Goal: Information Seeking & Learning: Learn about a topic

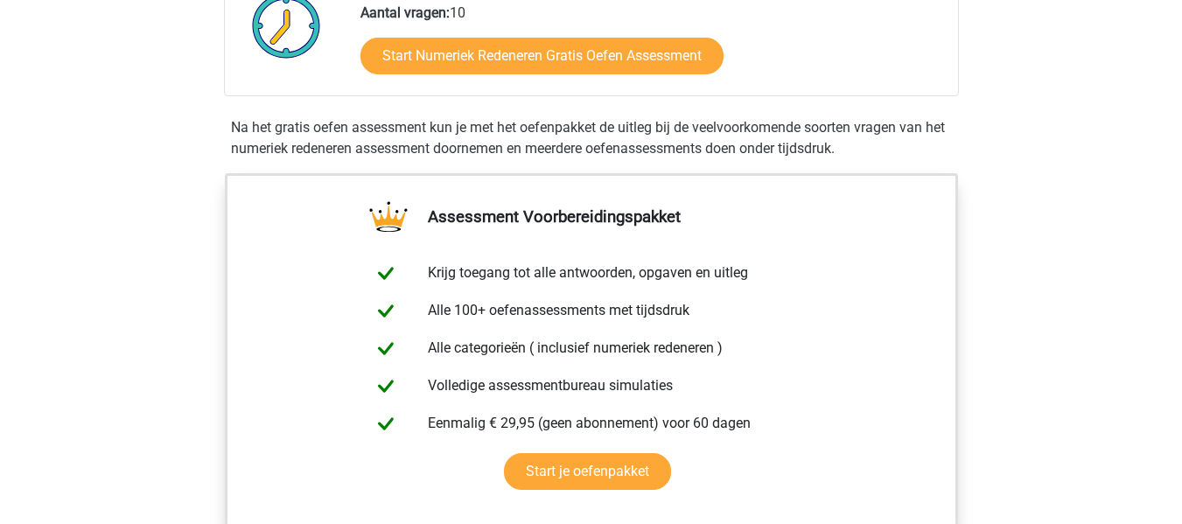
scroll to position [350, 0]
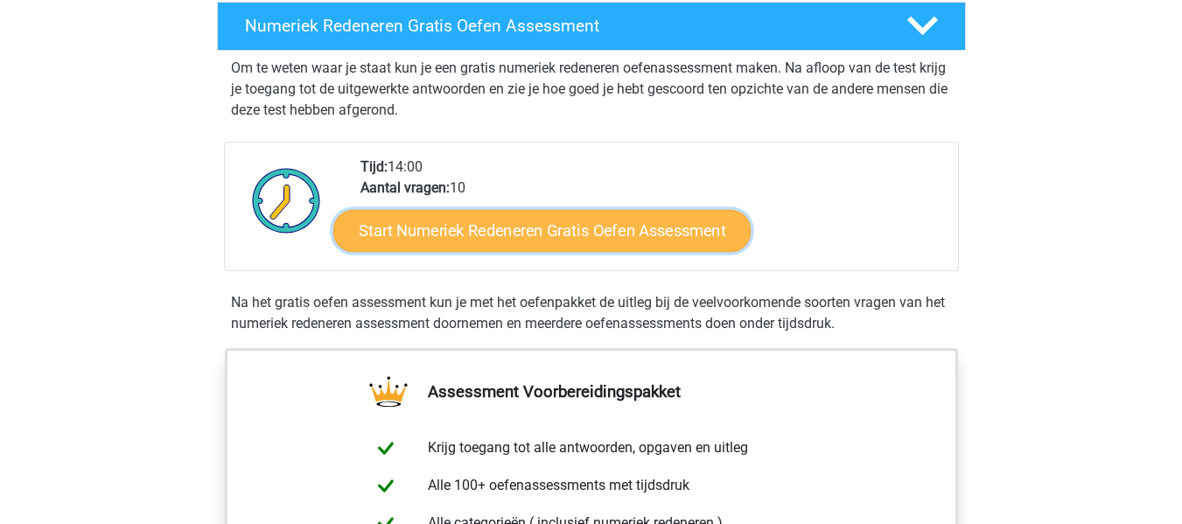
click at [601, 214] on link "Start Numeriek Redeneren Gratis Oefen Assessment" at bounding box center [541, 230] width 417 height 42
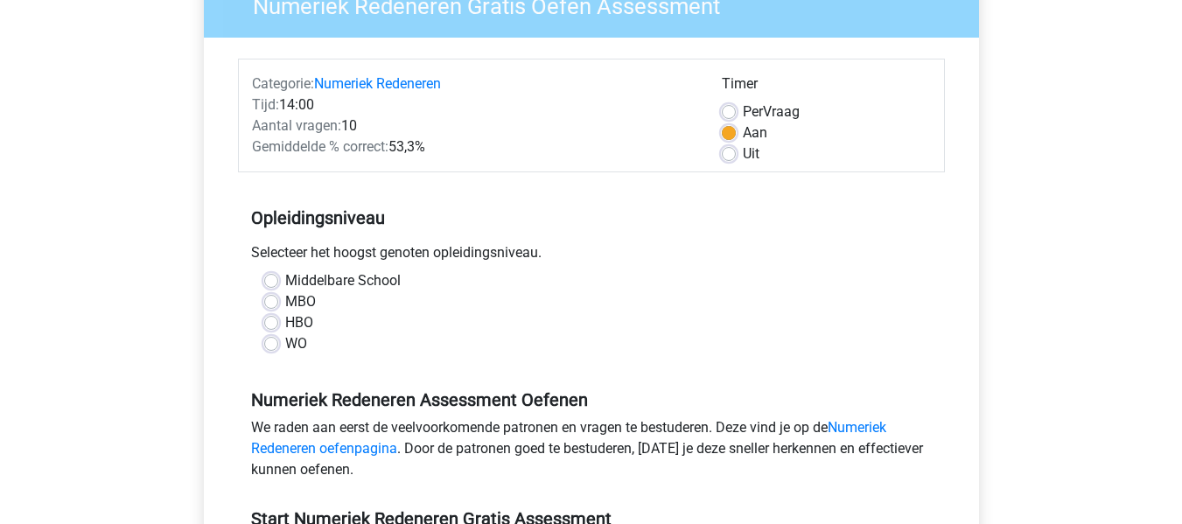
scroll to position [175, 0]
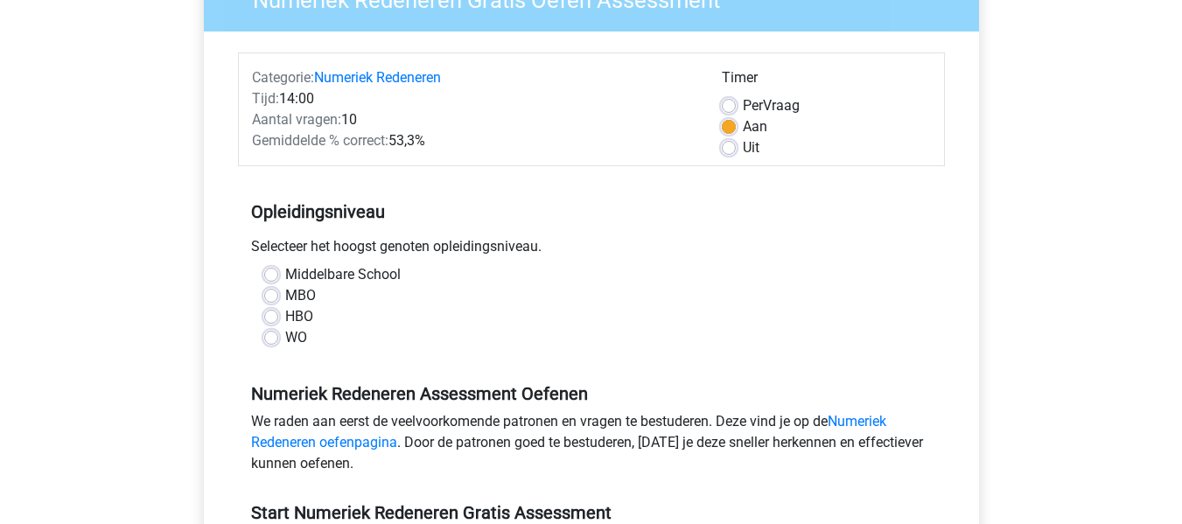
click at [374, 275] on label "Middelbare School" at bounding box center [342, 274] width 115 height 21
click at [278, 275] on input "Middelbare School" at bounding box center [271, 272] width 14 height 17
radio input "true"
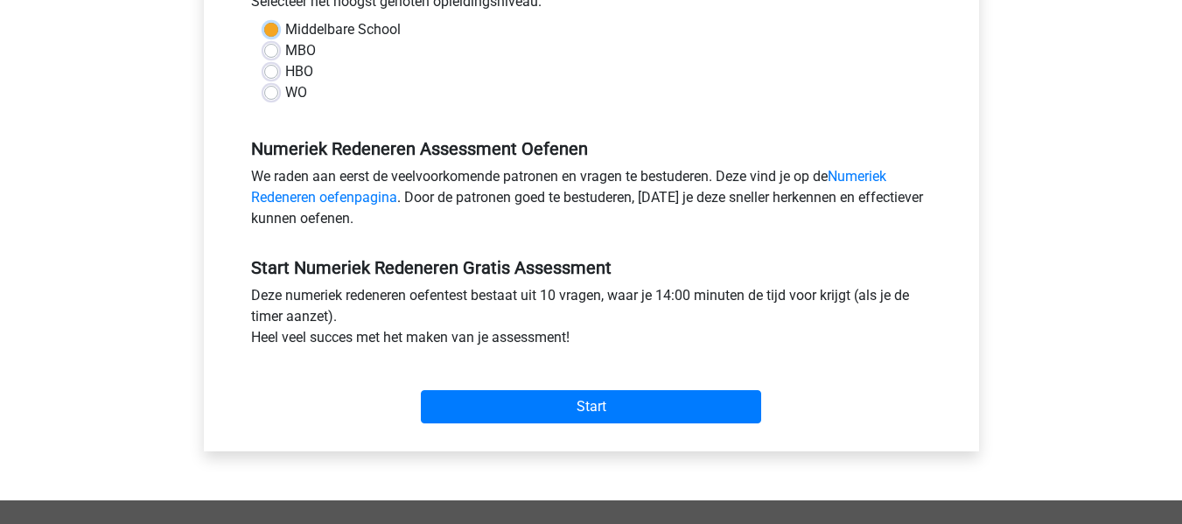
scroll to position [437, 0]
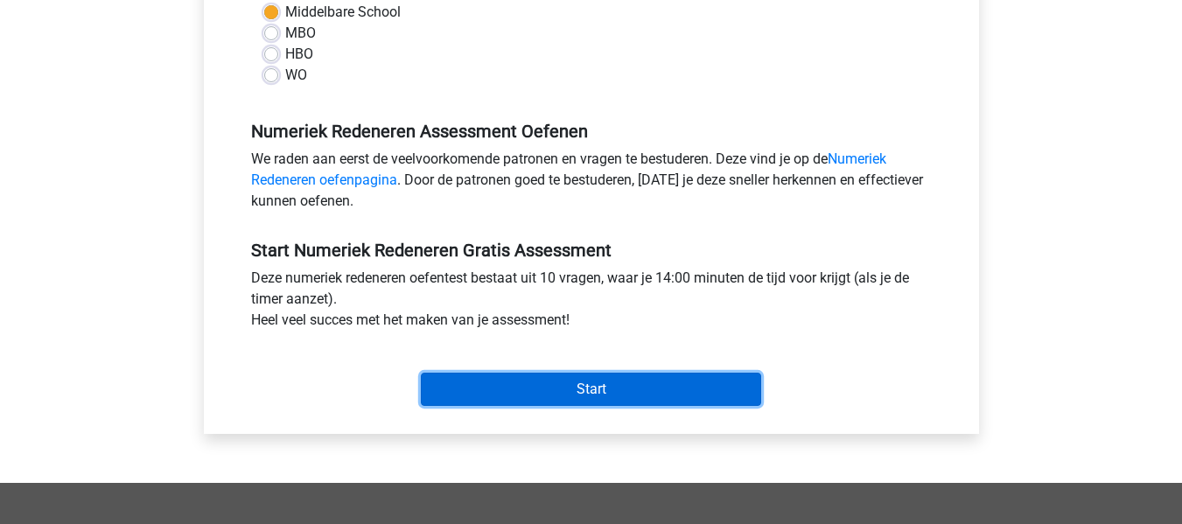
click at [601, 395] on input "Start" at bounding box center [591, 389] width 340 height 33
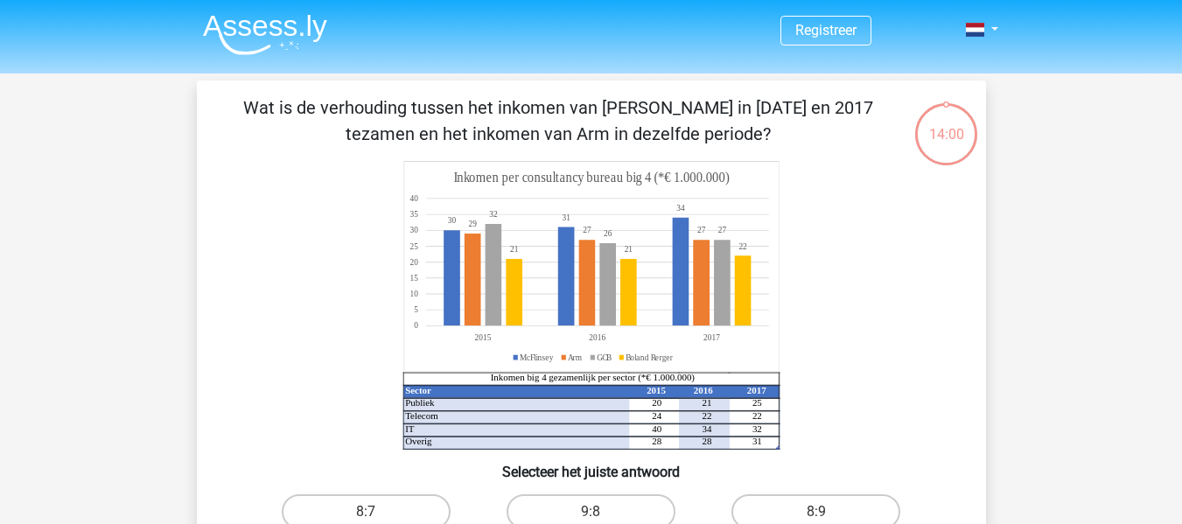
scroll to position [262, 0]
